Goal: Find specific page/section: Find specific page/section

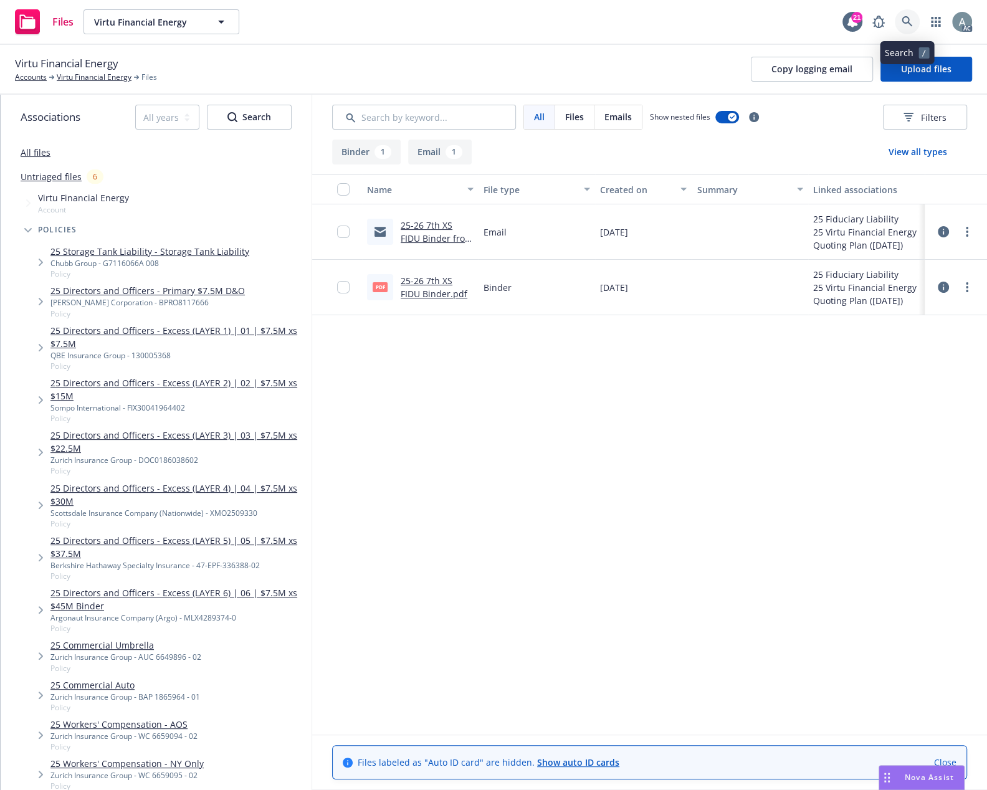
click at [900, 24] on link at bounding box center [907, 21] width 25 height 25
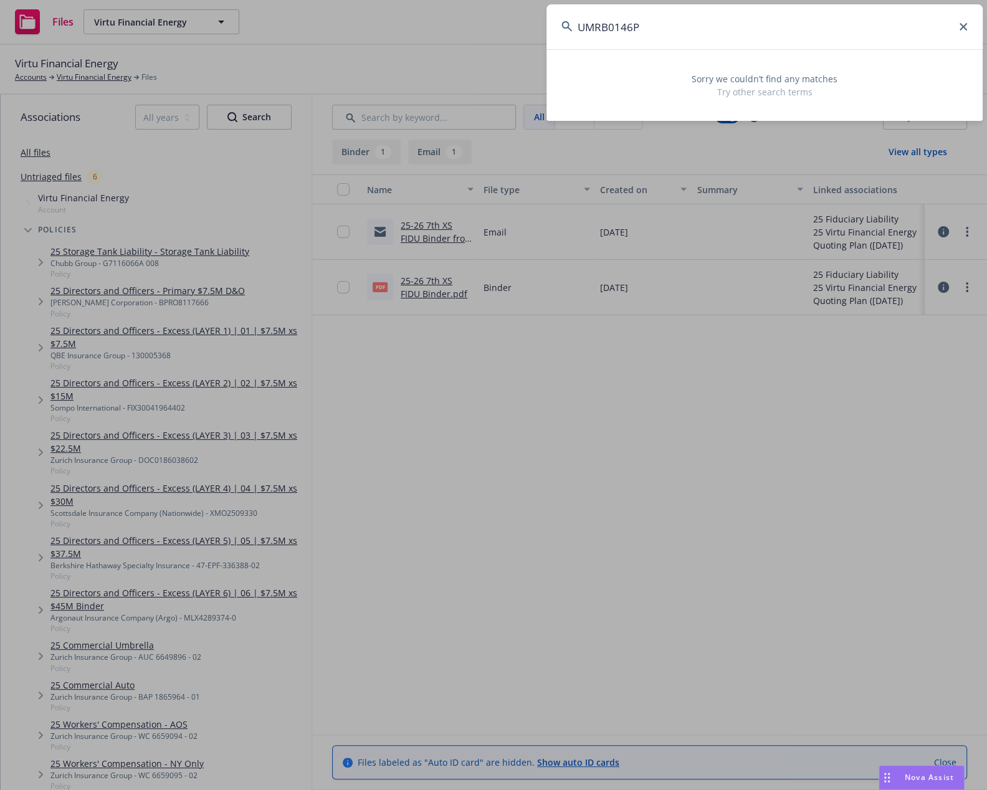
drag, startPoint x: 658, startPoint y: 26, endPoint x: 498, endPoint y: 18, distance: 159.6
click at [546, 18] on input "UMRB0146P" at bounding box center [764, 26] width 436 height 45
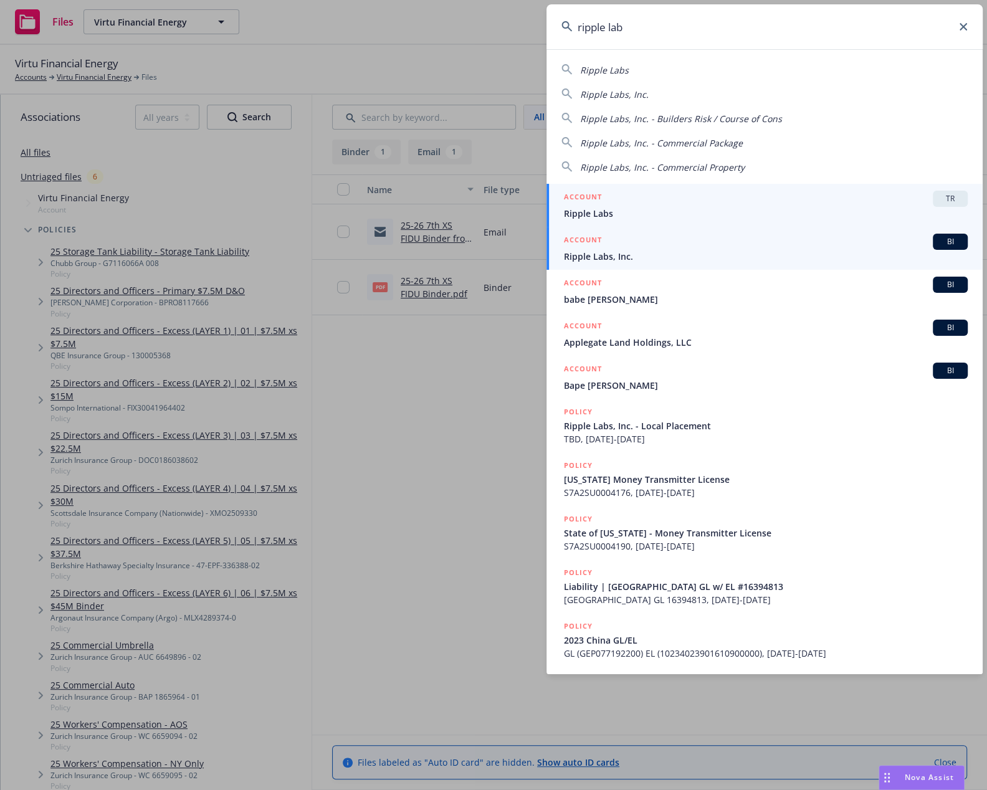
type input "ripple lab"
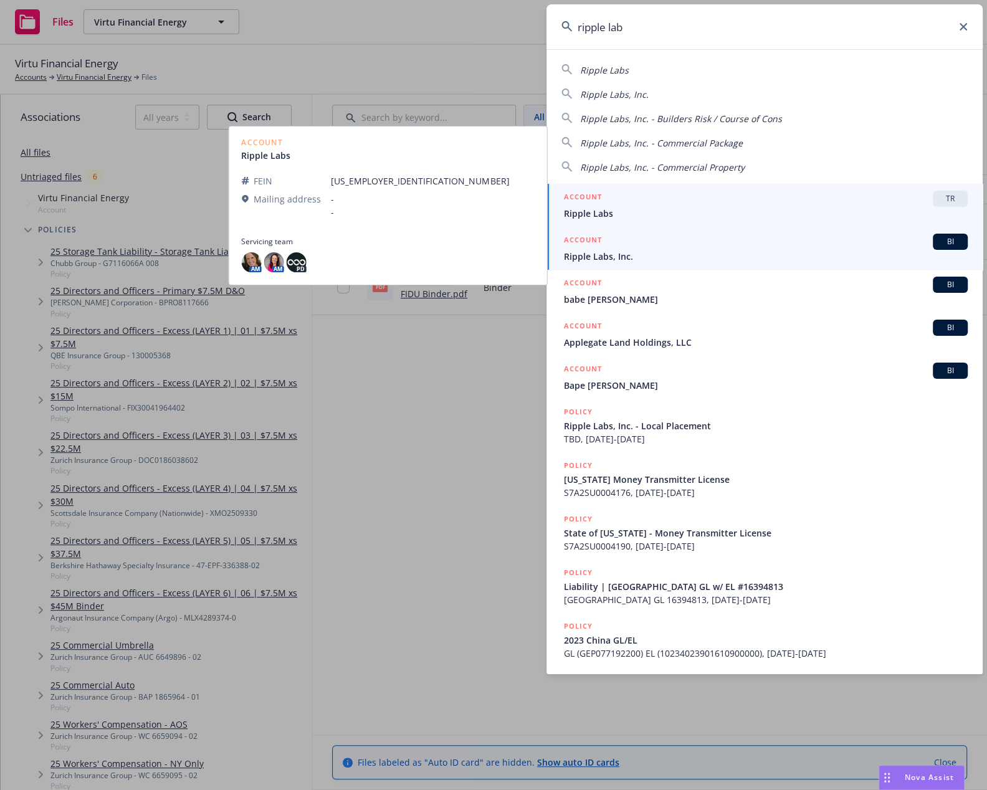
click at [656, 244] on div "ACCOUNT BI" at bounding box center [766, 242] width 404 height 16
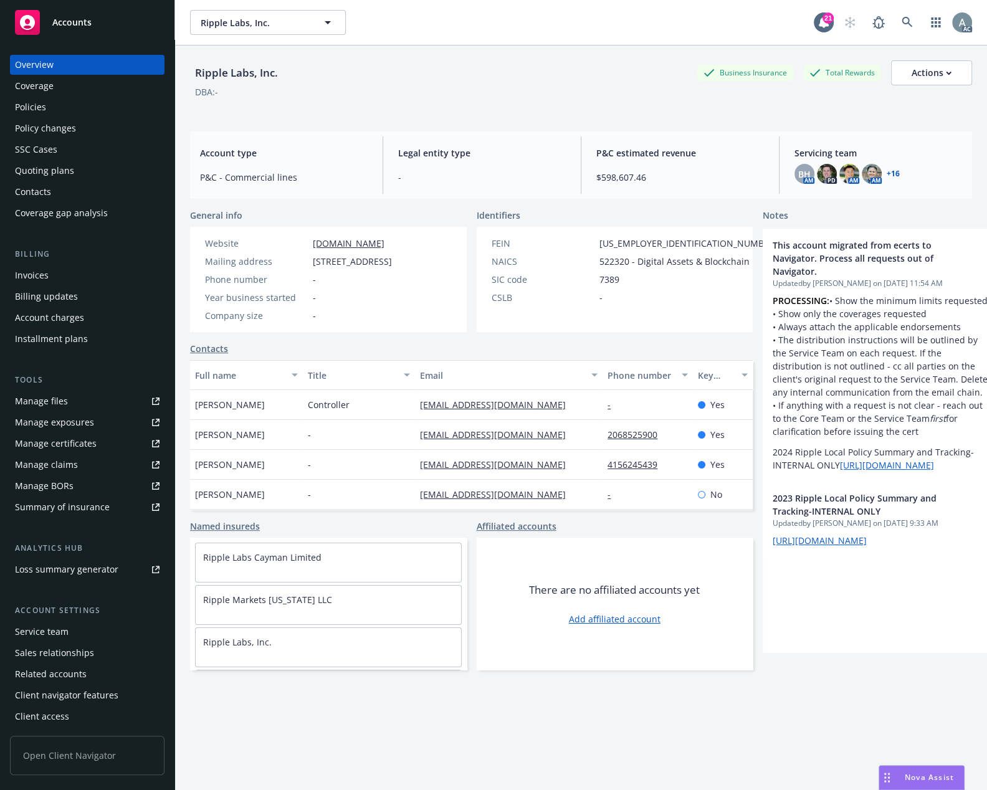
click at [62, 107] on div "Policies" at bounding box center [87, 107] width 145 height 20
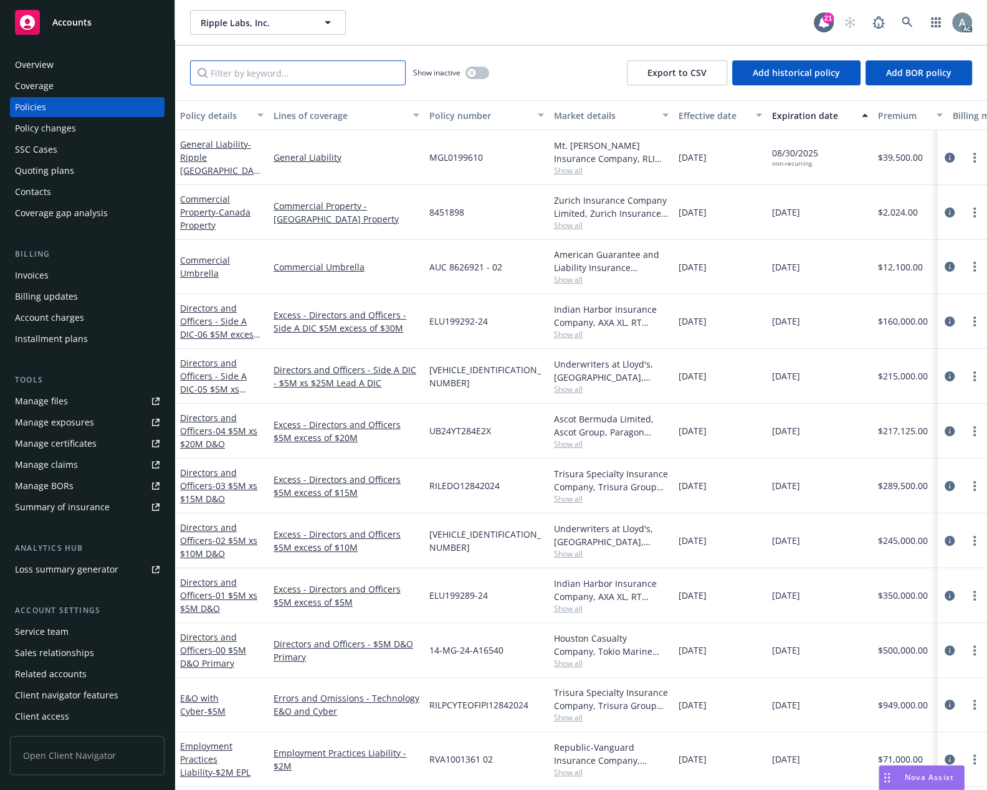
click at [286, 80] on input "Filter by keyword..." at bounding box center [298, 72] width 216 height 25
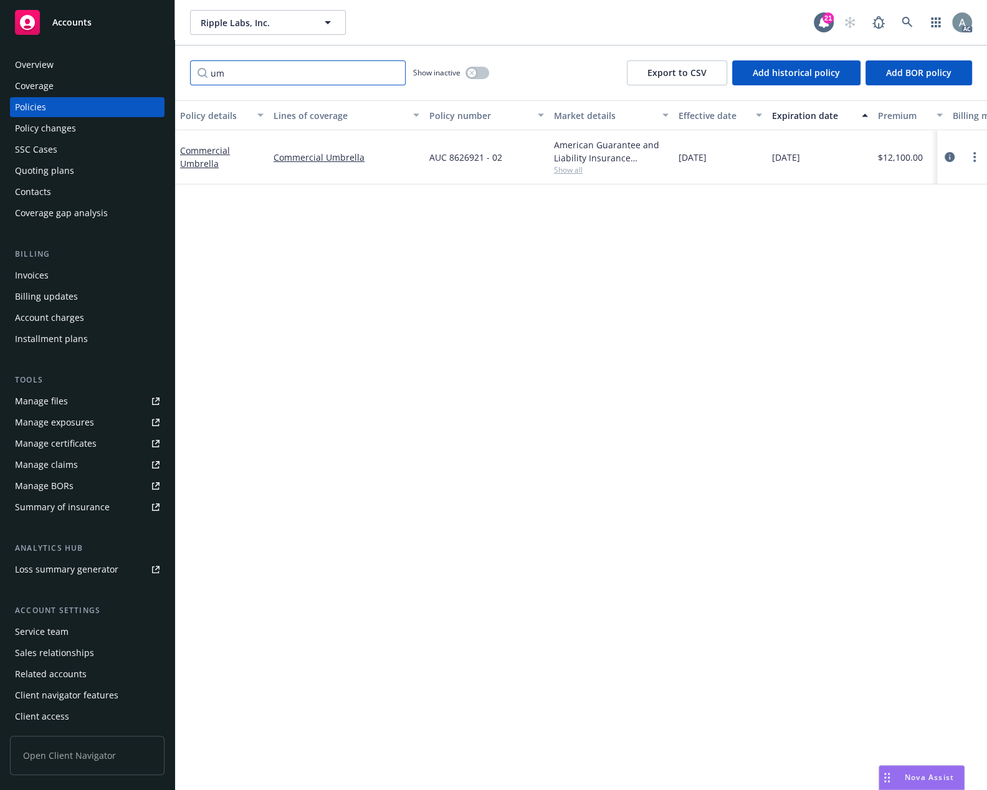
type input "u"
